Goal: Task Accomplishment & Management: Use online tool/utility

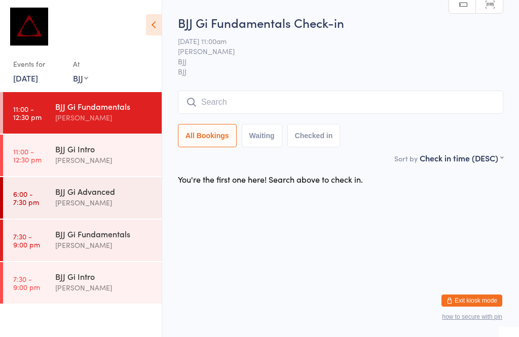
select select "1"
click at [38, 81] on link "[DATE]" at bounding box center [25, 77] width 25 height 11
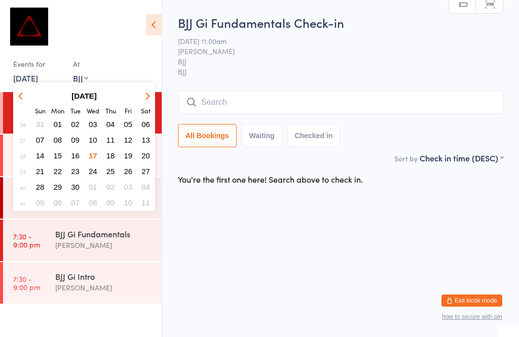
click at [96, 150] on button "17" at bounding box center [93, 156] width 16 height 14
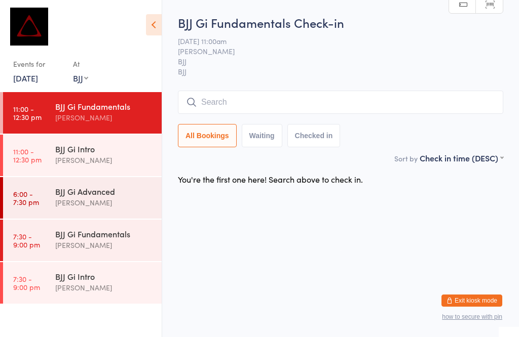
click at [114, 112] on div "BJJ Gi Fundamentals" at bounding box center [104, 106] width 98 height 11
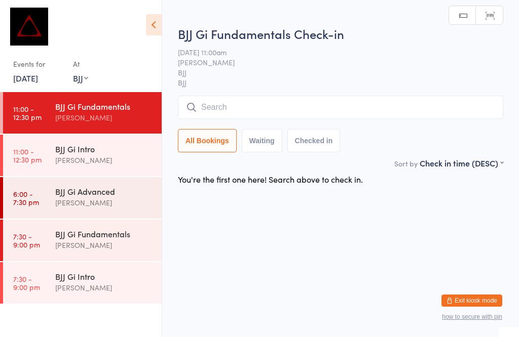
click at [256, 109] on input "search" at bounding box center [340, 107] width 325 height 23
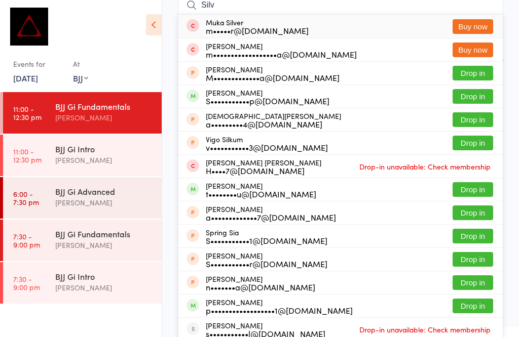
scroll to position [96, 0]
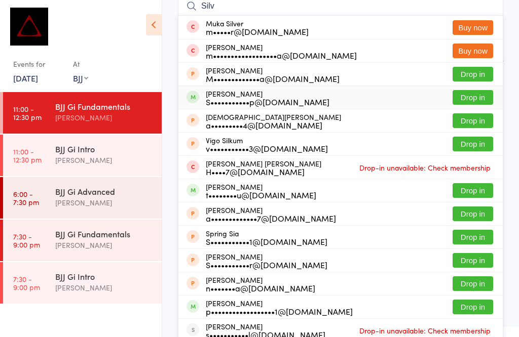
type input "Silv"
click at [479, 95] on button "Drop in" at bounding box center [472, 97] width 41 height 15
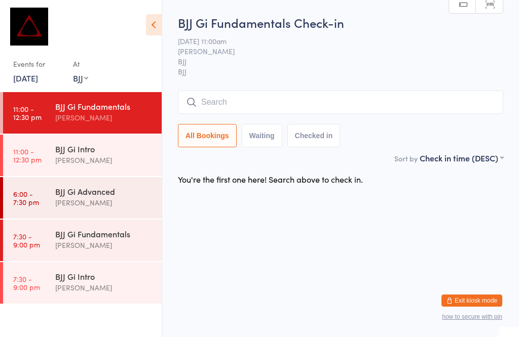
scroll to position [1, 0]
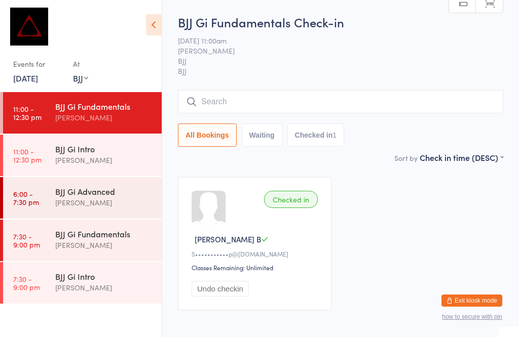
click at [262, 108] on input "search" at bounding box center [340, 101] width 325 height 23
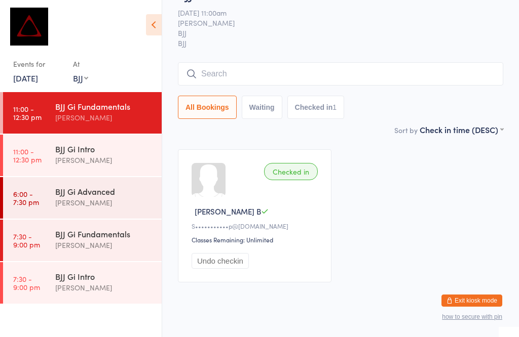
scroll to position [92, 0]
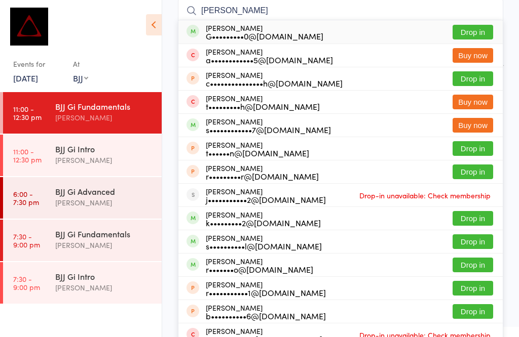
type input "[PERSON_NAME]"
click at [478, 27] on button "Drop in" at bounding box center [472, 32] width 41 height 15
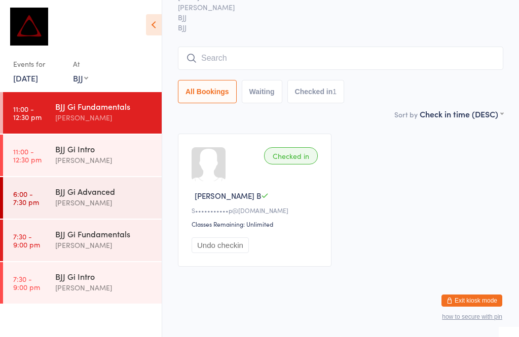
scroll to position [55, 0]
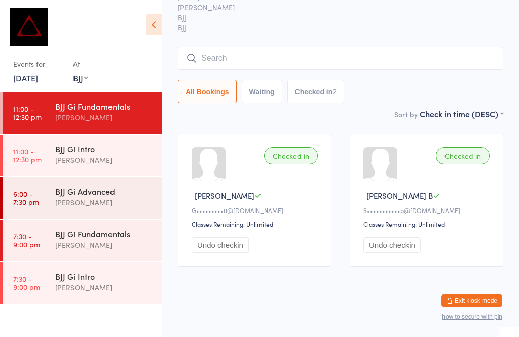
click at [229, 47] on input "search" at bounding box center [340, 58] width 325 height 23
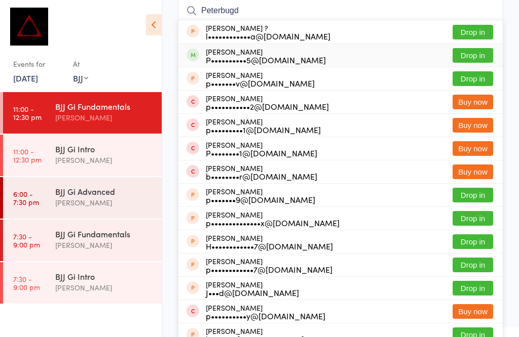
type input "Peterbugd"
click at [482, 55] on button "Drop in" at bounding box center [472, 55] width 41 height 15
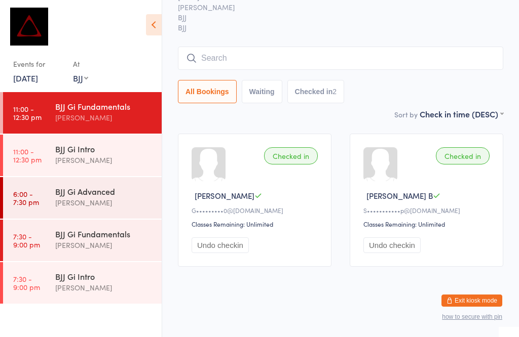
scroll to position [55, 0]
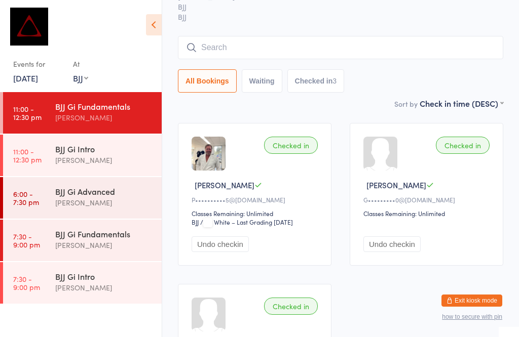
click at [230, 44] on input "search" at bounding box center [340, 47] width 325 height 23
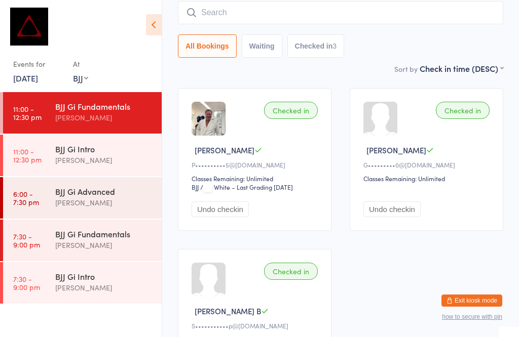
scroll to position [92, 0]
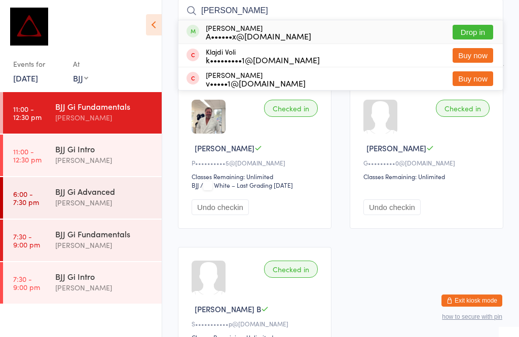
type input "[PERSON_NAME]"
click at [477, 25] on button "Drop in" at bounding box center [472, 32] width 41 height 15
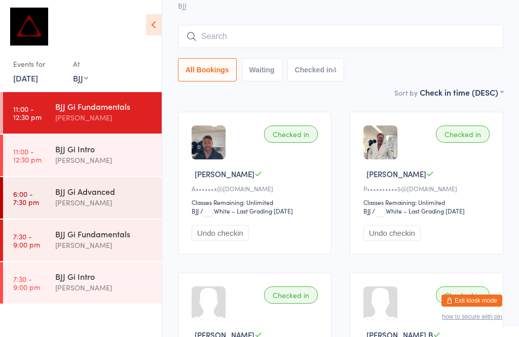
scroll to position [56, 0]
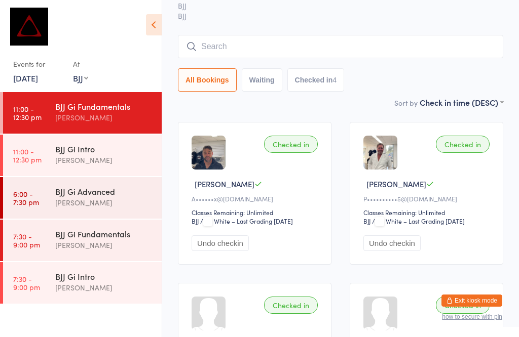
click at [422, 43] on input "search" at bounding box center [340, 46] width 325 height 23
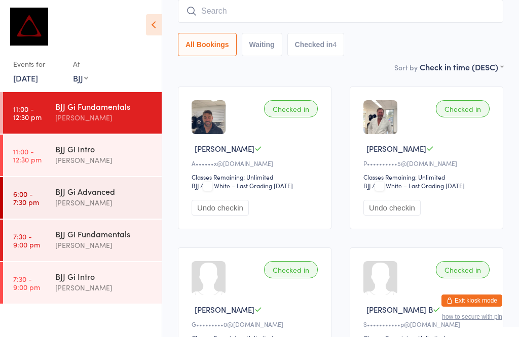
scroll to position [92, 0]
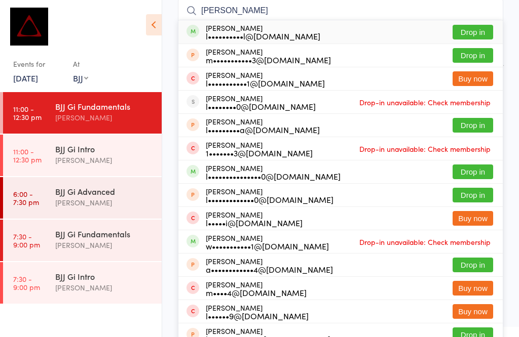
type input "[PERSON_NAME]"
click at [489, 28] on button "Drop in" at bounding box center [472, 32] width 41 height 15
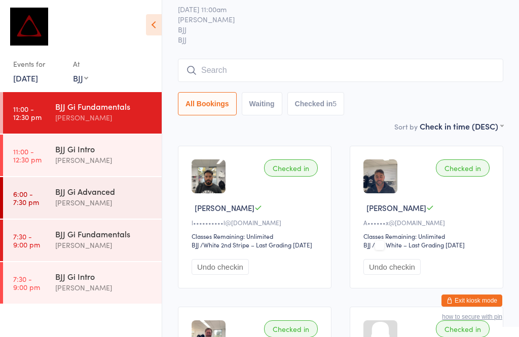
scroll to position [33, 0]
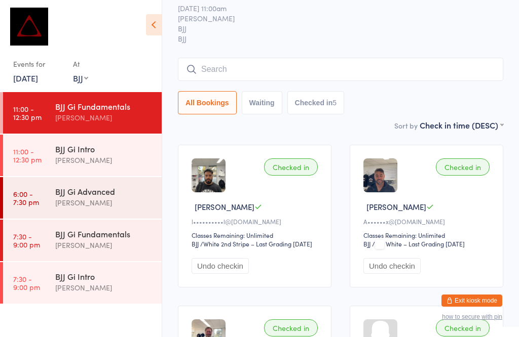
click at [79, 75] on select "Any location MUAY THAI BJJ KIDS BJJ KIDS MUAY THAI" at bounding box center [80, 77] width 15 height 11
select select "0"
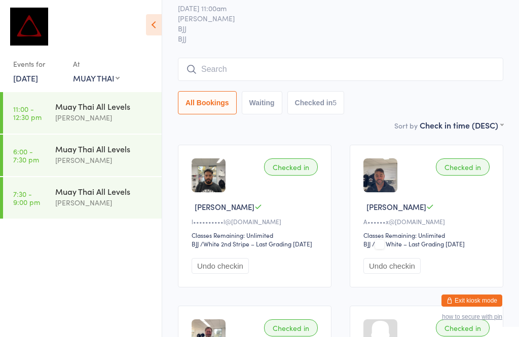
click at [105, 106] on div "Muay Thai All Levels" at bounding box center [104, 106] width 98 height 11
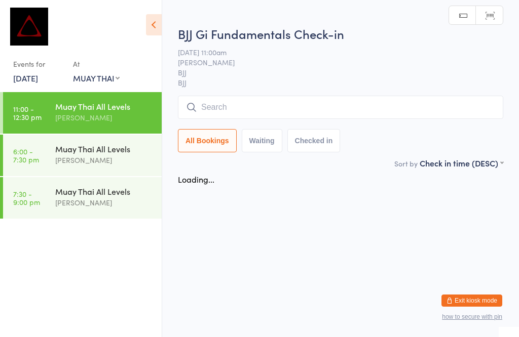
scroll to position [1, 0]
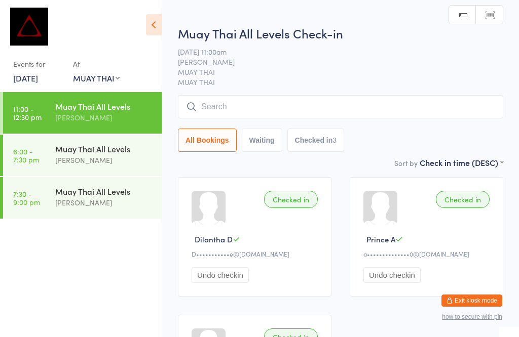
click at [319, 109] on input "search" at bounding box center [340, 106] width 325 height 23
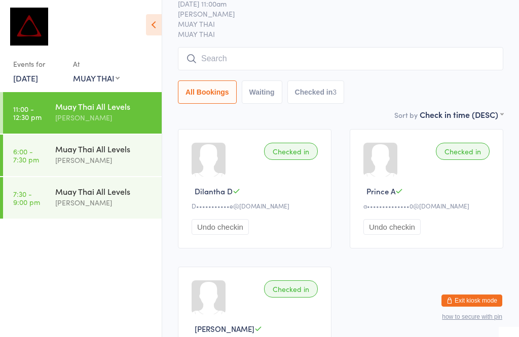
scroll to position [97, 0]
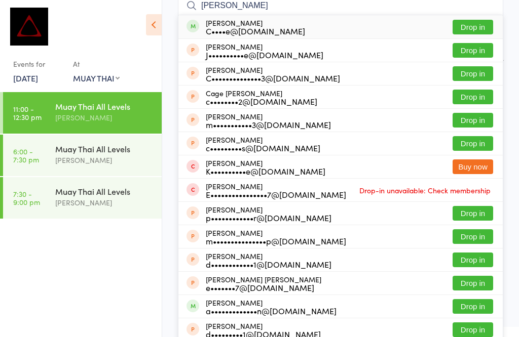
type input "[PERSON_NAME]"
click at [479, 23] on button "Drop in" at bounding box center [472, 27] width 41 height 15
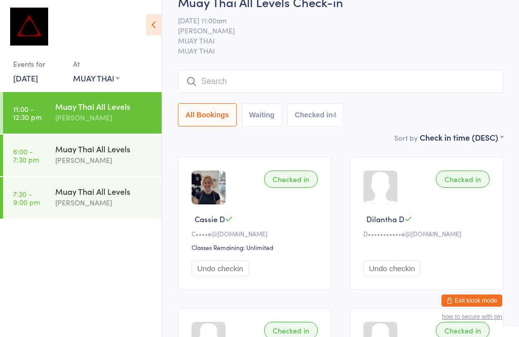
scroll to position [30, 0]
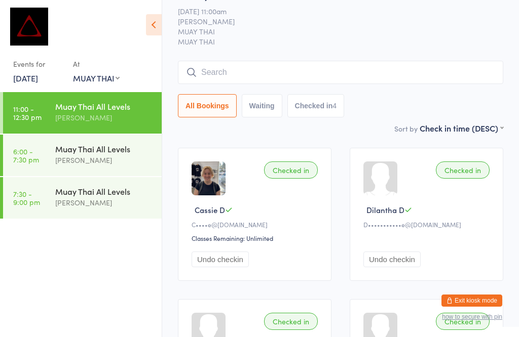
click at [150, 19] on icon at bounding box center [154, 24] width 16 height 21
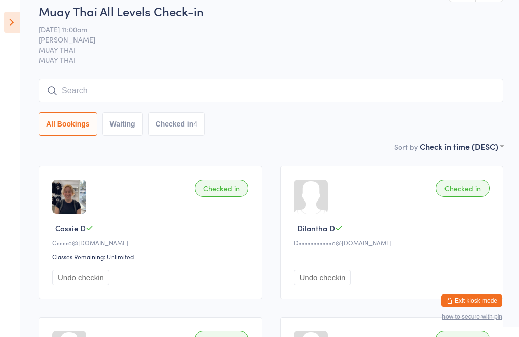
scroll to position [11, 0]
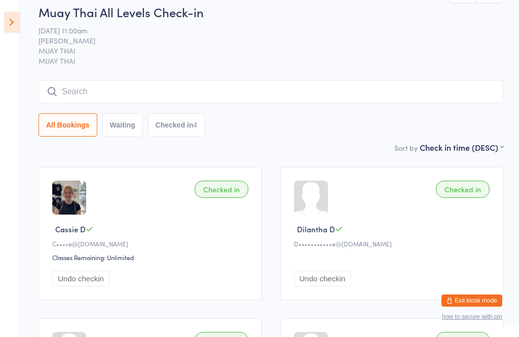
click at [11, 22] on icon at bounding box center [12, 22] width 16 height 21
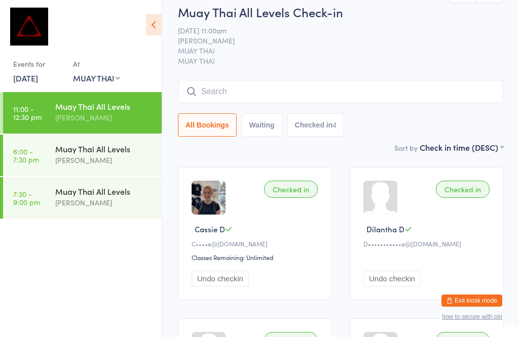
click at [109, 82] on select "Any location MUAY THAI BJJ KIDS BJJ KIDS MUAY THAI" at bounding box center [96, 77] width 47 height 11
select select "1"
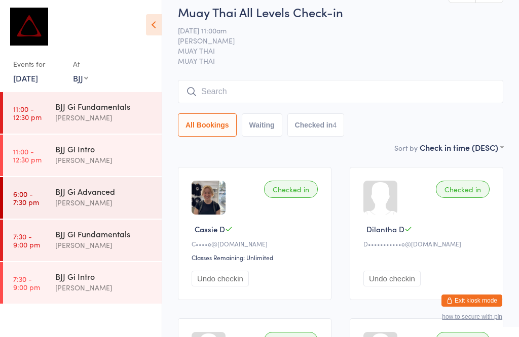
click at [98, 116] on div "[PERSON_NAME]" at bounding box center [104, 118] width 98 height 12
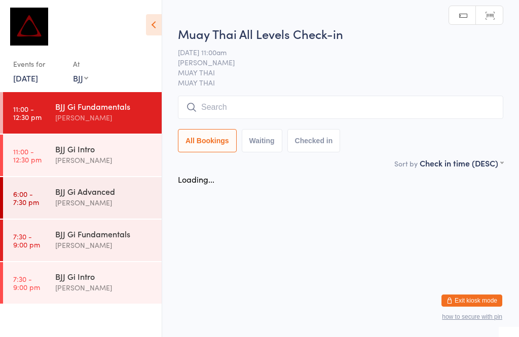
scroll to position [1, 0]
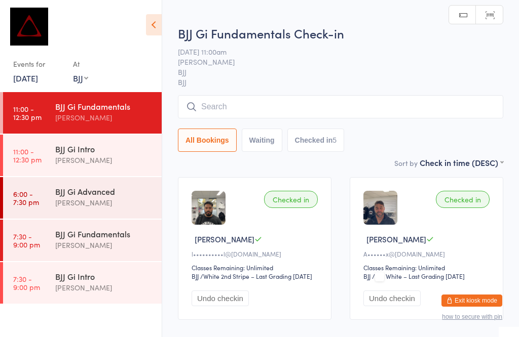
click at [217, 107] on input "search" at bounding box center [340, 106] width 325 height 23
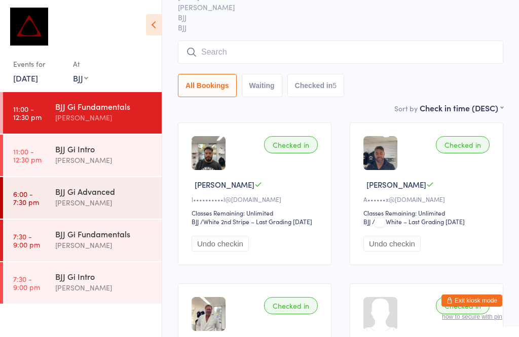
scroll to position [97, 0]
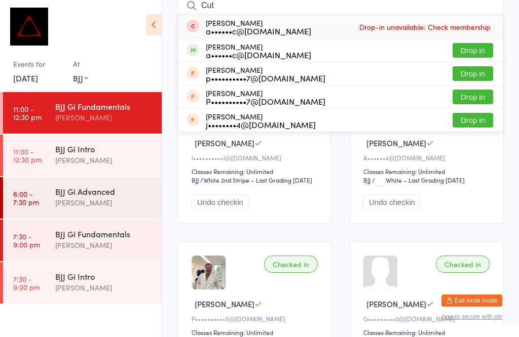
type input "Cut"
click at [478, 53] on button "Drop in" at bounding box center [472, 50] width 41 height 15
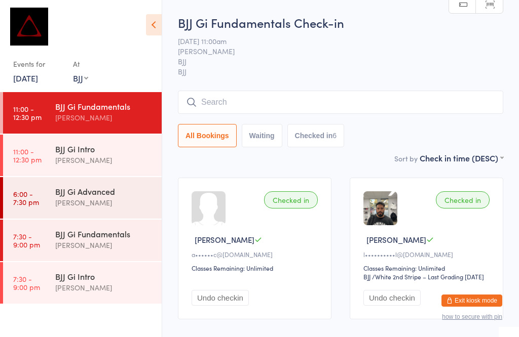
scroll to position [0, 0]
click at [349, 109] on input "search" at bounding box center [340, 102] width 325 height 23
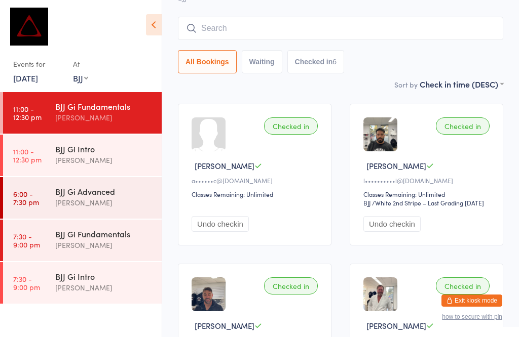
scroll to position [92, 0]
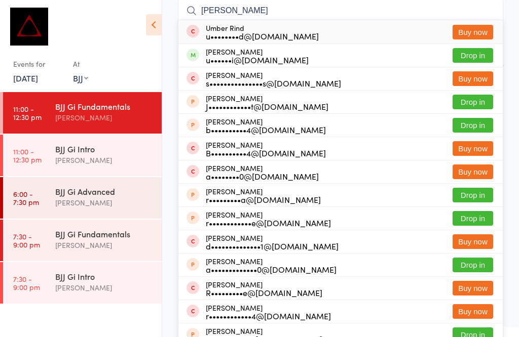
type input "[PERSON_NAME]"
click at [473, 58] on button "Drop in" at bounding box center [472, 55] width 41 height 15
